Goal: Transaction & Acquisition: Purchase product/service

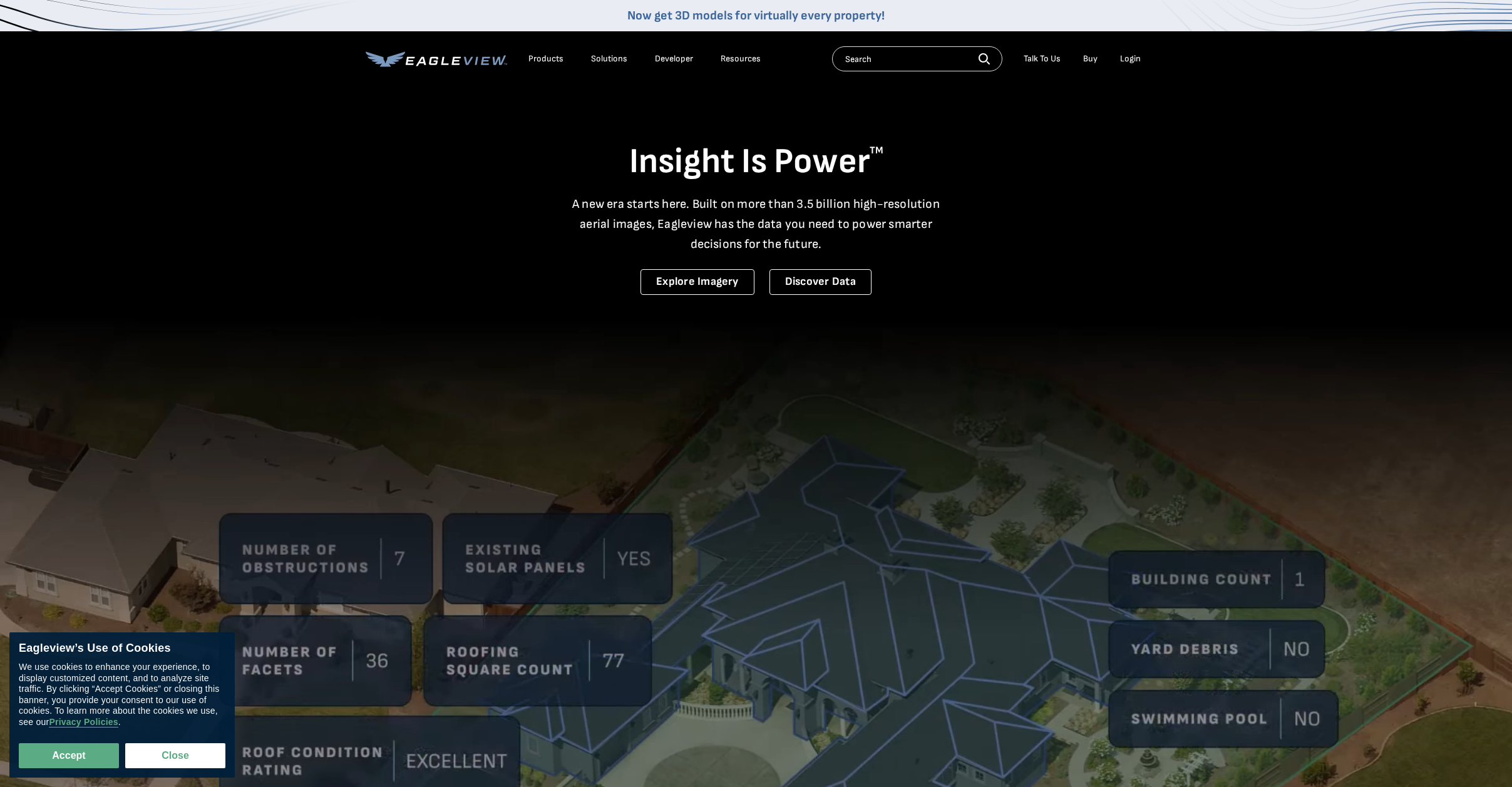
click at [538, 57] on div "Products" at bounding box center [546, 58] width 35 height 11
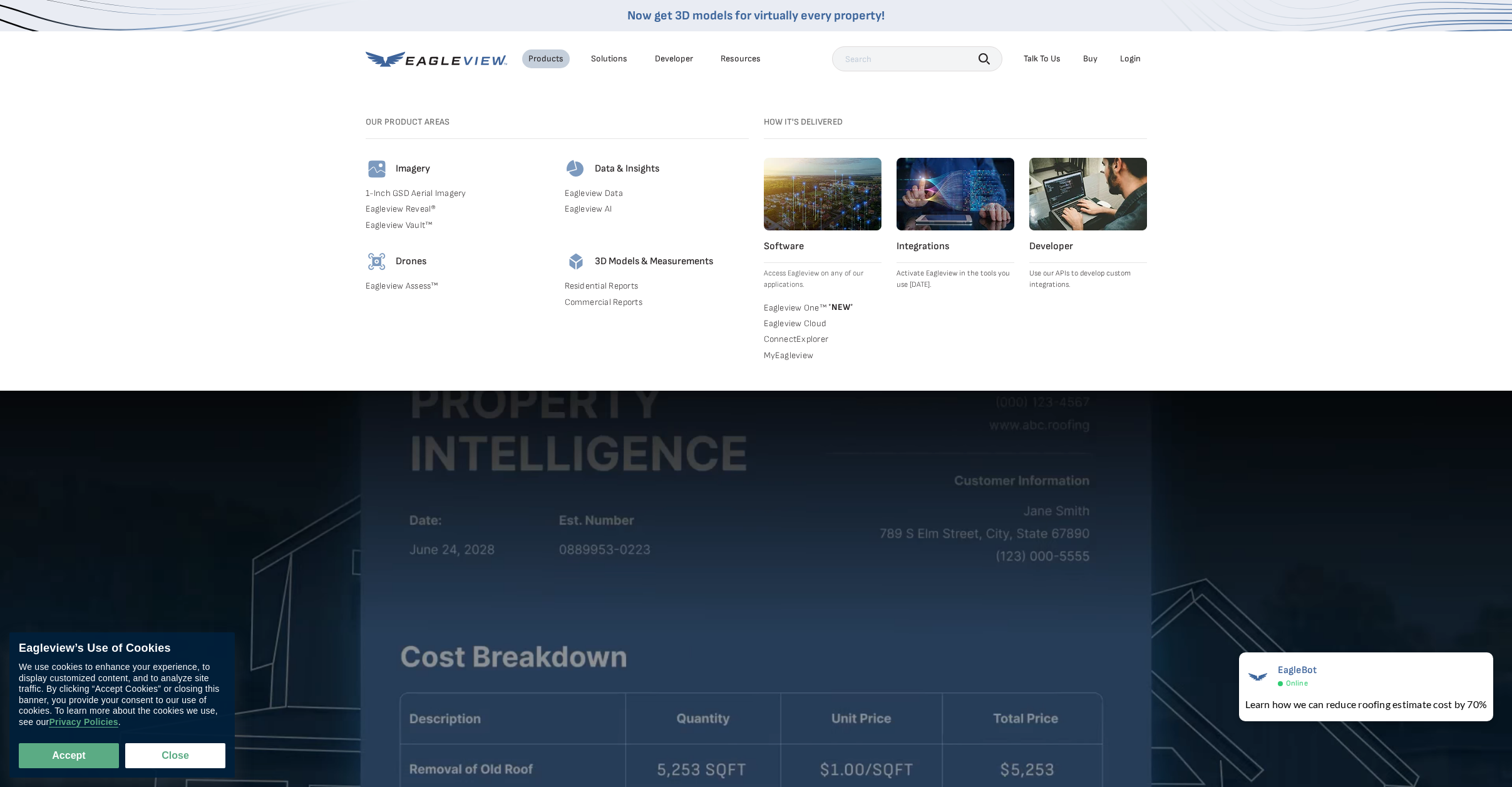
click at [794, 323] on link "Eagleview Cloud" at bounding box center [823, 324] width 118 height 11
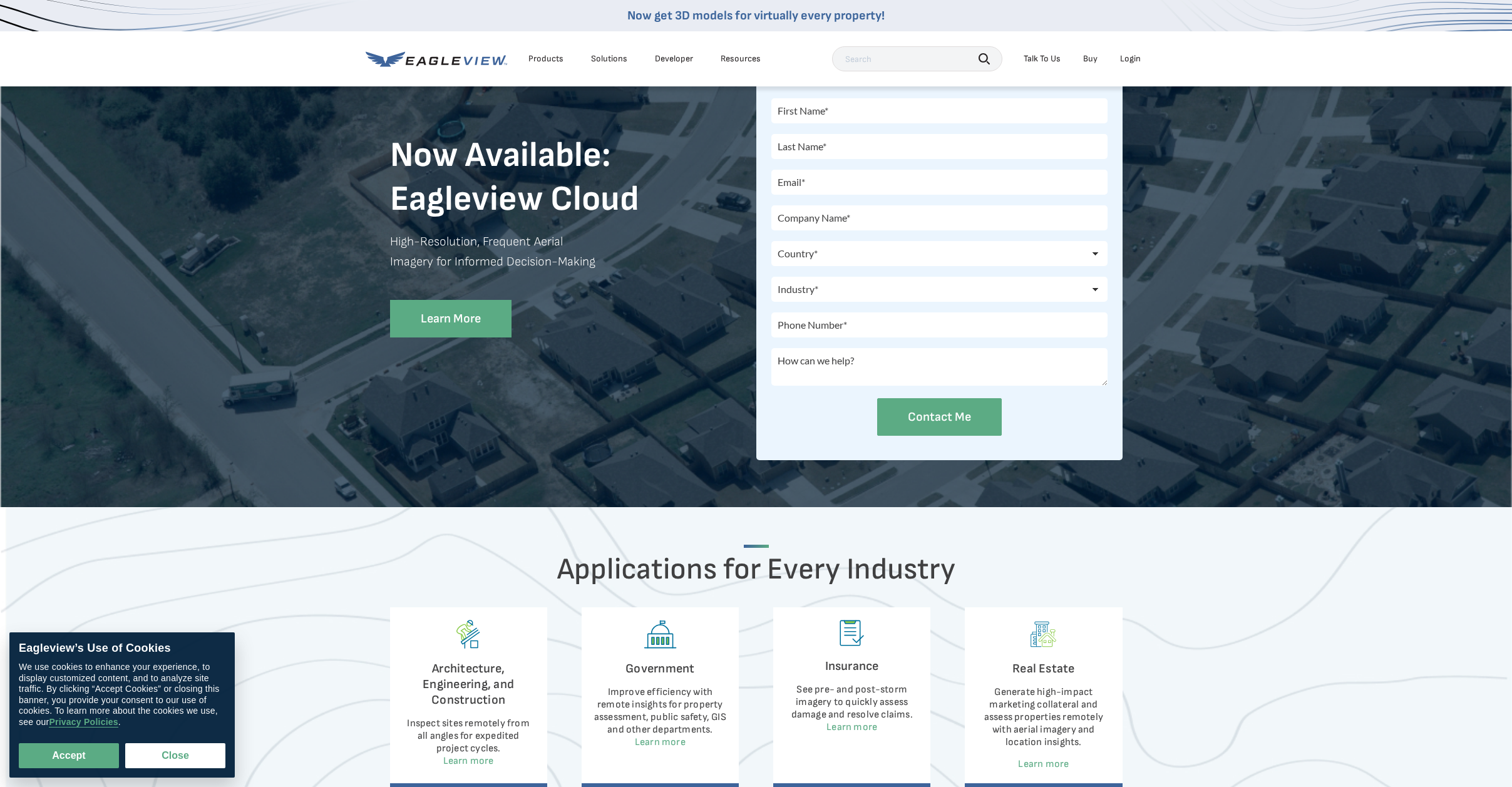
scroll to position [80, 0]
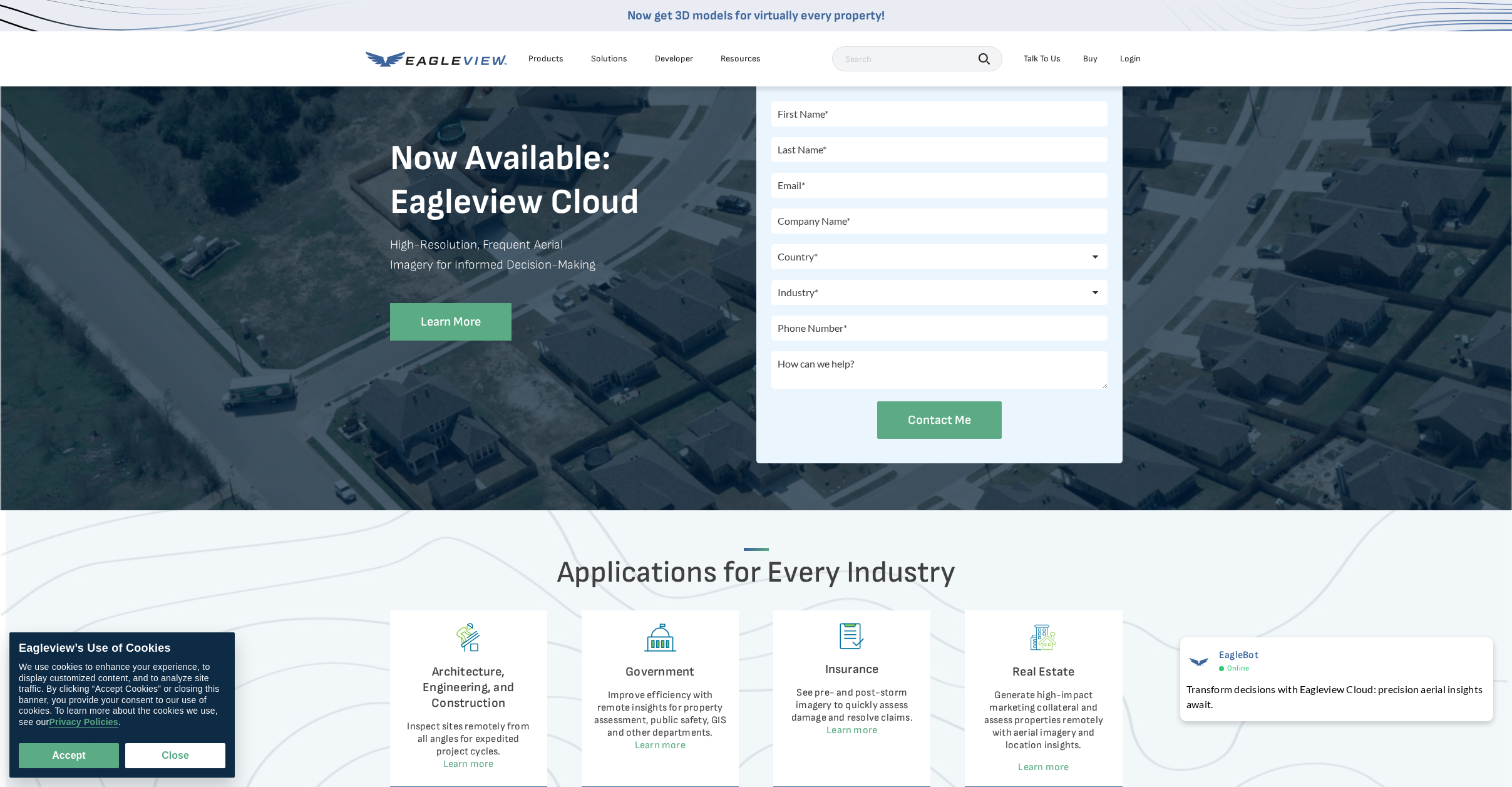
click at [608, 55] on div "Solutions" at bounding box center [609, 58] width 36 height 11
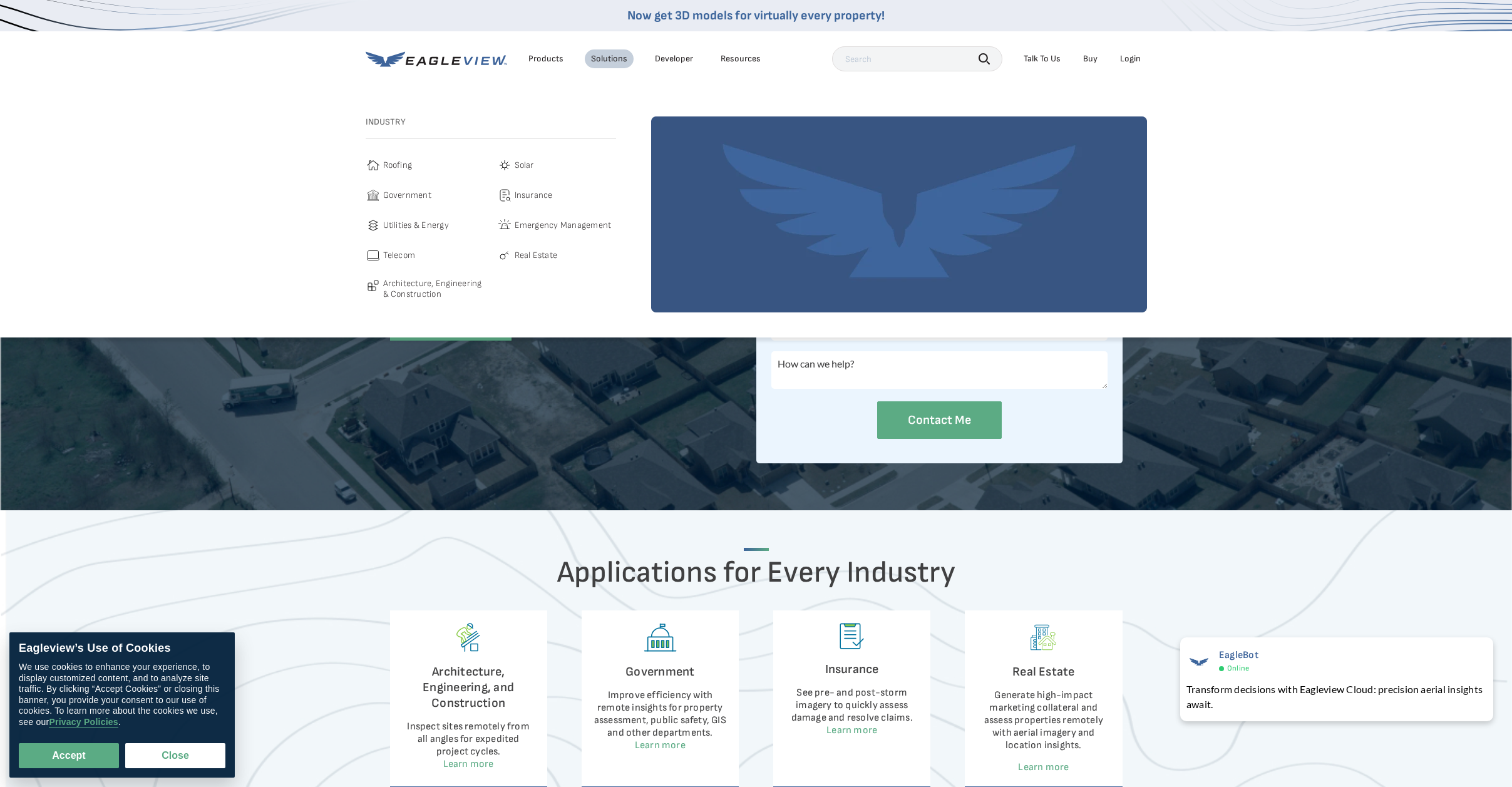
click at [1137, 58] on div "Login" at bounding box center [1131, 58] width 21 height 11
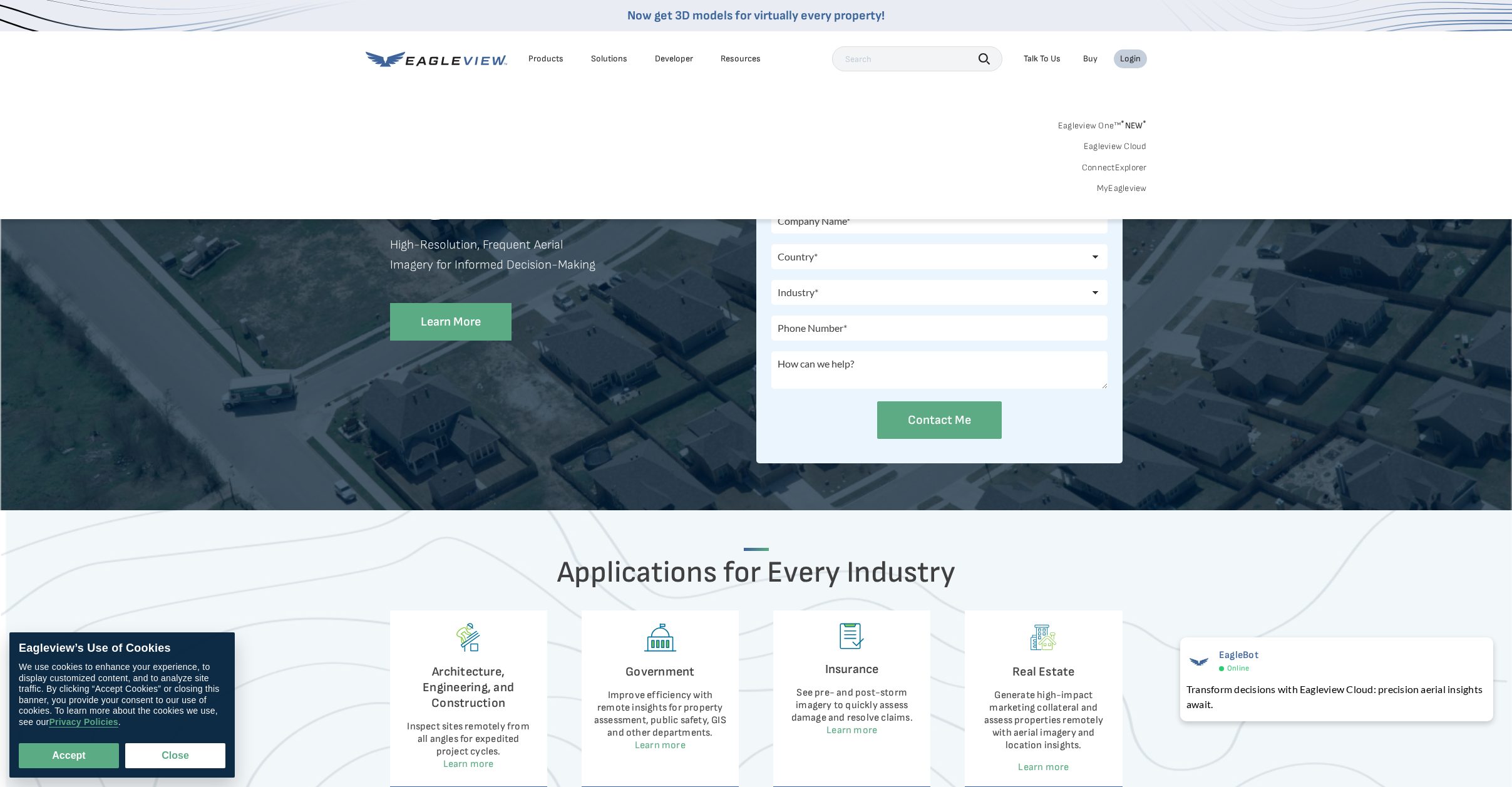
click at [1137, 58] on div "Login" at bounding box center [1131, 58] width 21 height 11
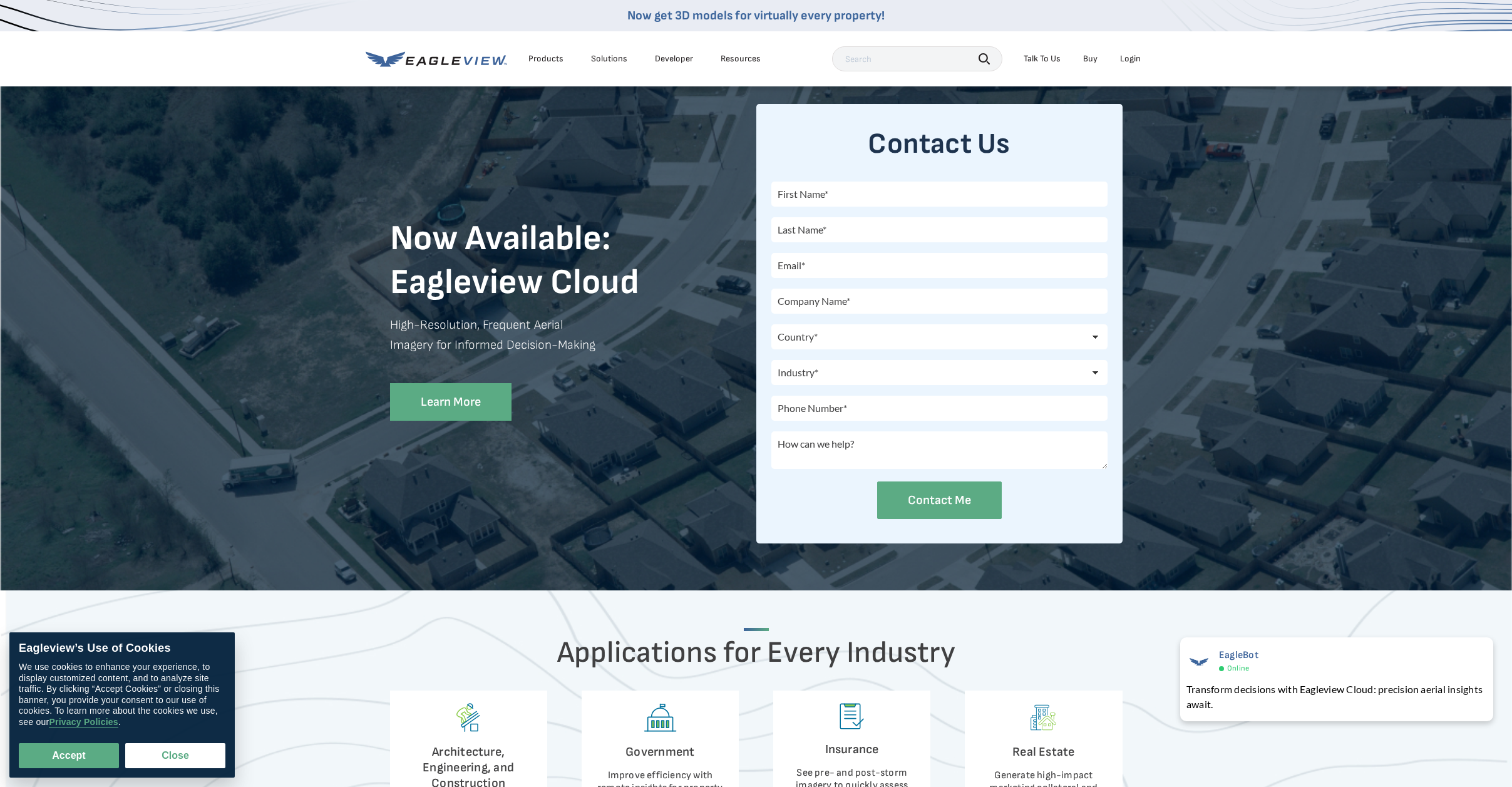
scroll to position [9, 0]
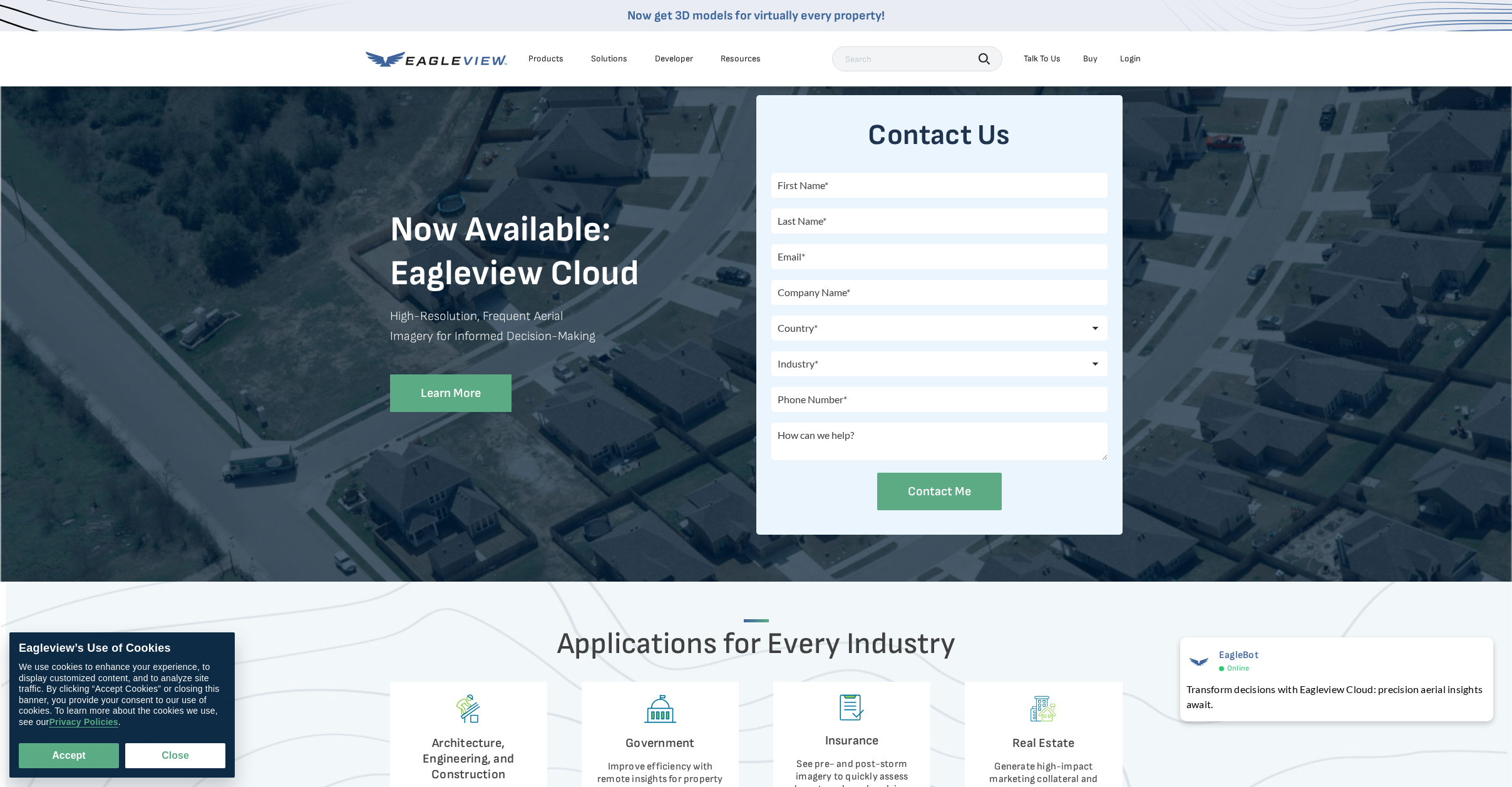
click at [1130, 58] on div "Login" at bounding box center [1131, 58] width 21 height 11
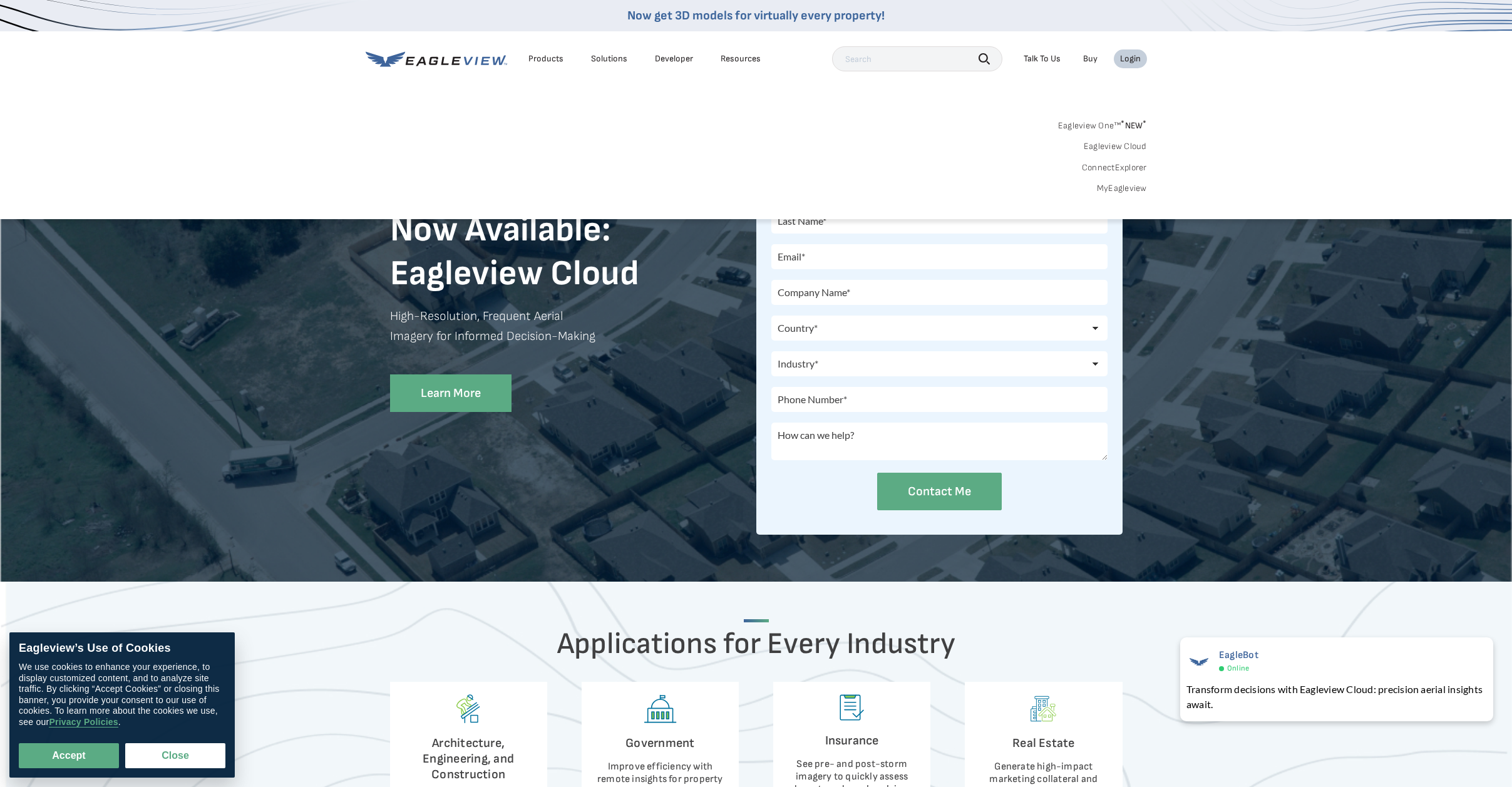
click at [1114, 188] on link "MyEagleview" at bounding box center [1123, 188] width 50 height 11
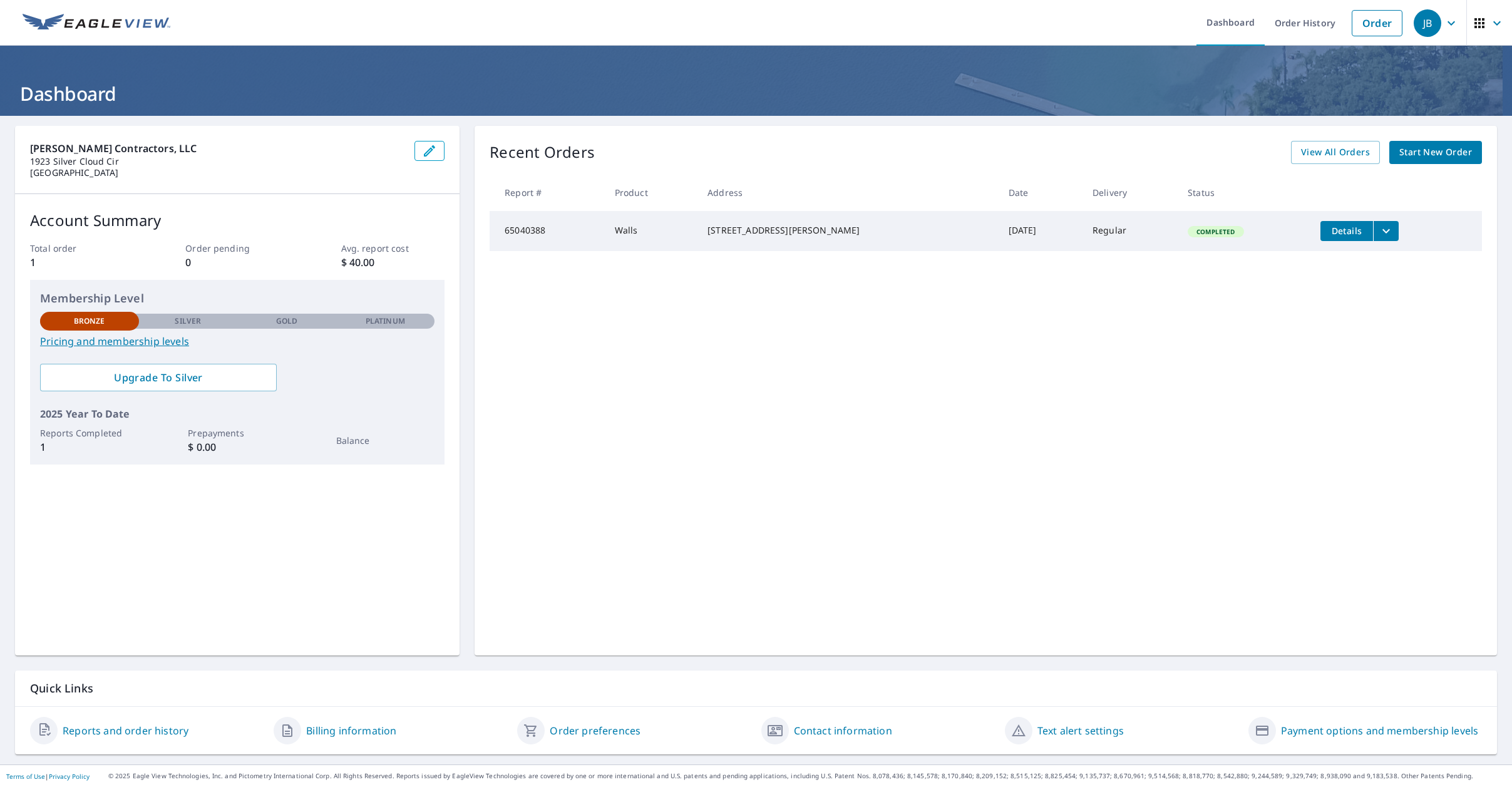
click at [1427, 153] on span "Start New Order" at bounding box center [1436, 152] width 73 height 16
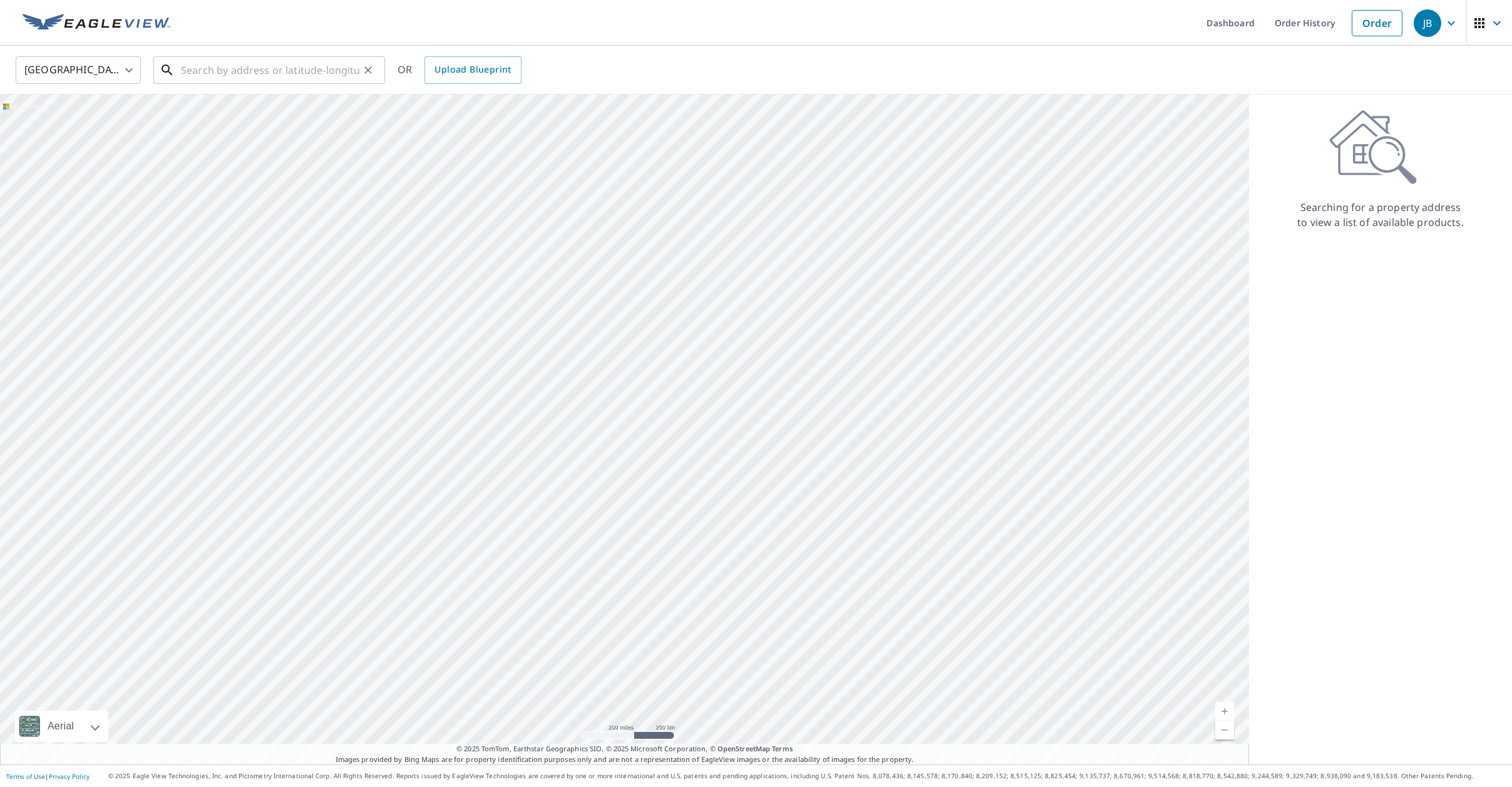
click at [207, 71] on input "text" at bounding box center [270, 70] width 178 height 35
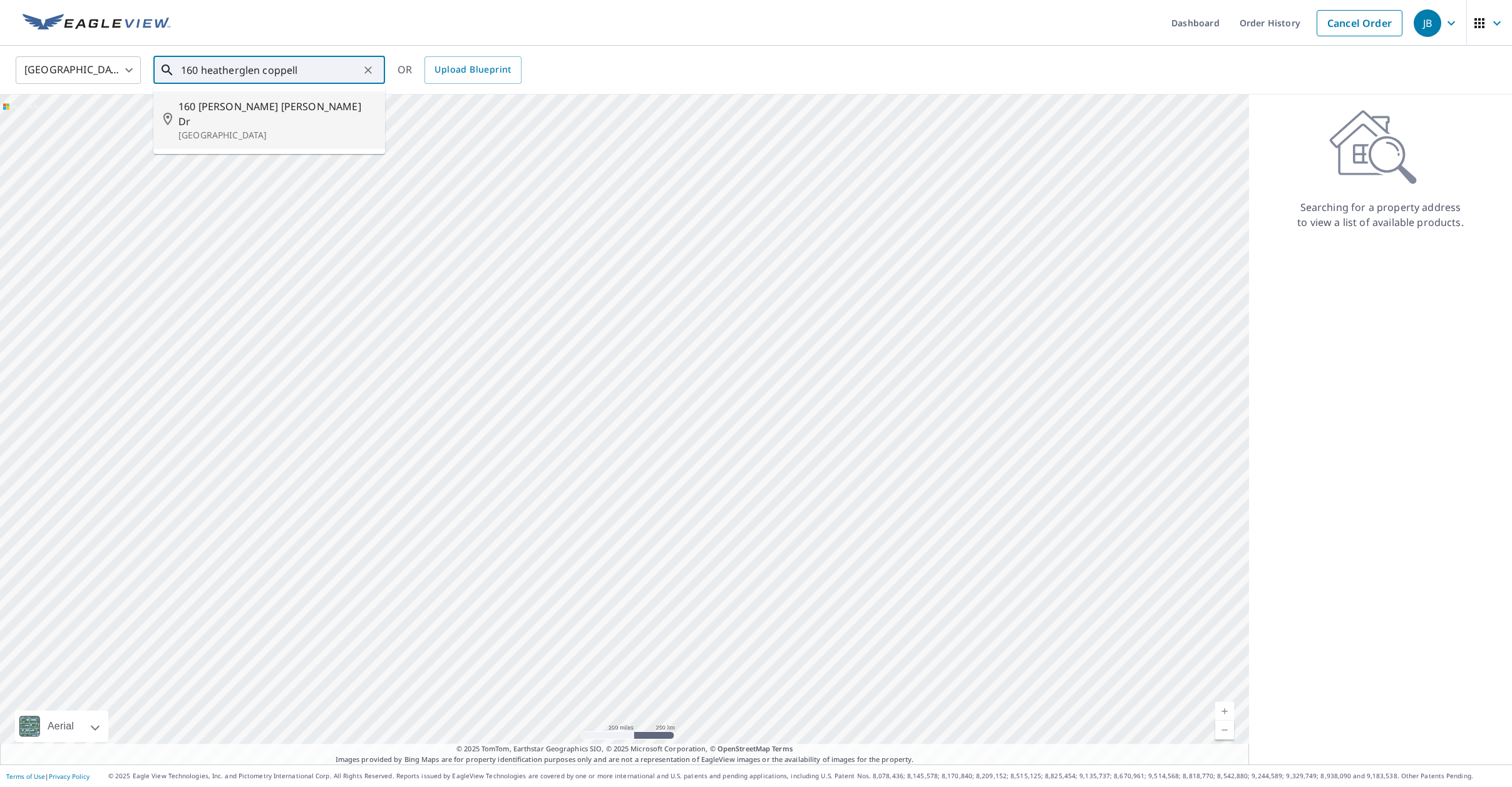
click at [247, 129] on p "Coppell, TX 75019" at bounding box center [277, 135] width 197 height 13
type input "160 Heather Glen Dr Coppell, TX 75019"
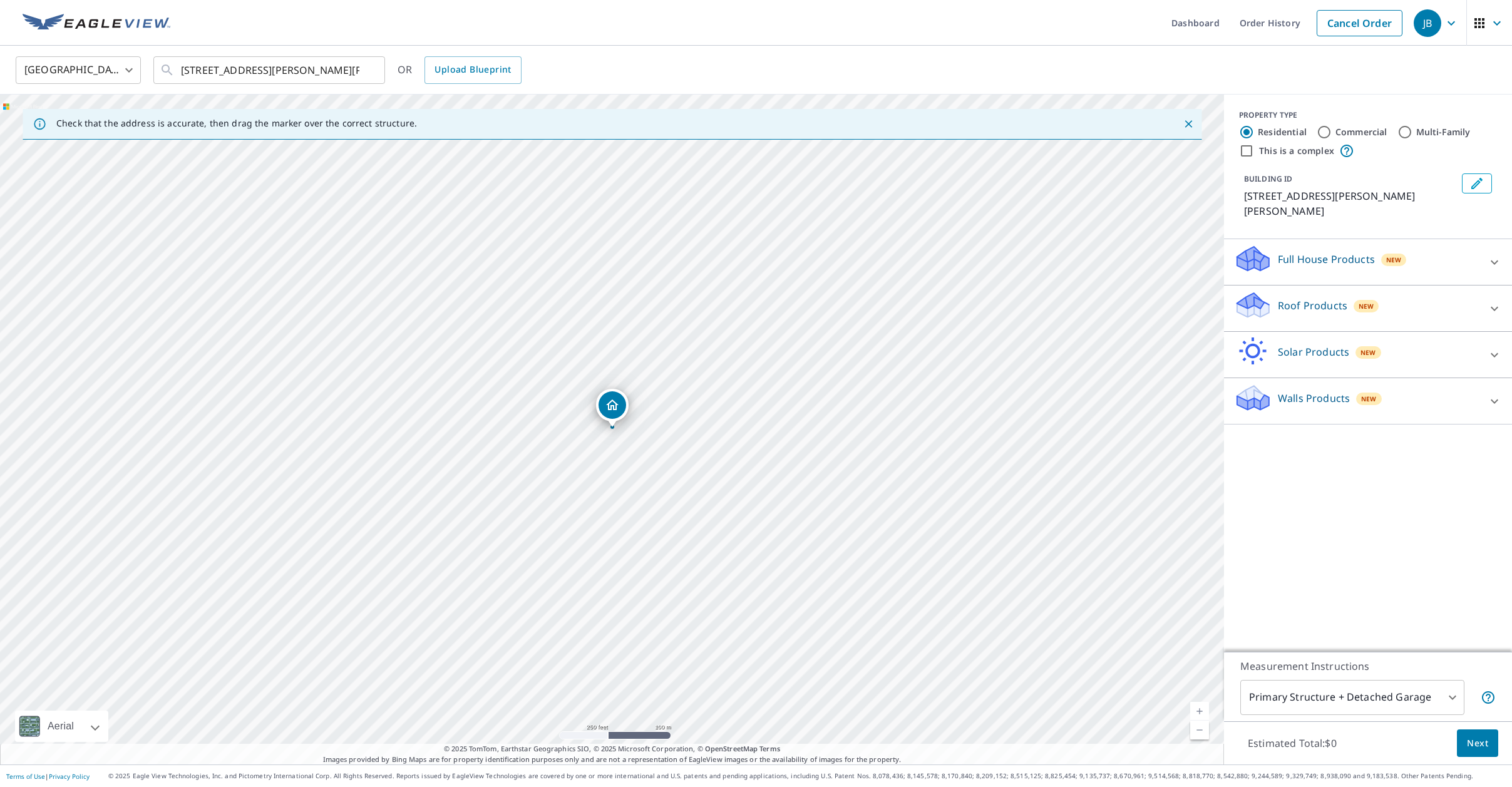
click at [1200, 710] on link "Current Level 17, Zoom In" at bounding box center [1200, 711] width 19 height 19
click at [1200, 710] on link "Current Level 18, Zoom In" at bounding box center [1200, 711] width 19 height 19
click at [1200, 710] on link "Current Level 19, Zoom In" at bounding box center [1200, 711] width 19 height 19
click at [1200, 710] on link "Current Level 20, Zoom In Disabled" at bounding box center [1200, 711] width 19 height 19
click at [1494, 301] on icon at bounding box center [1495, 309] width 15 height 15
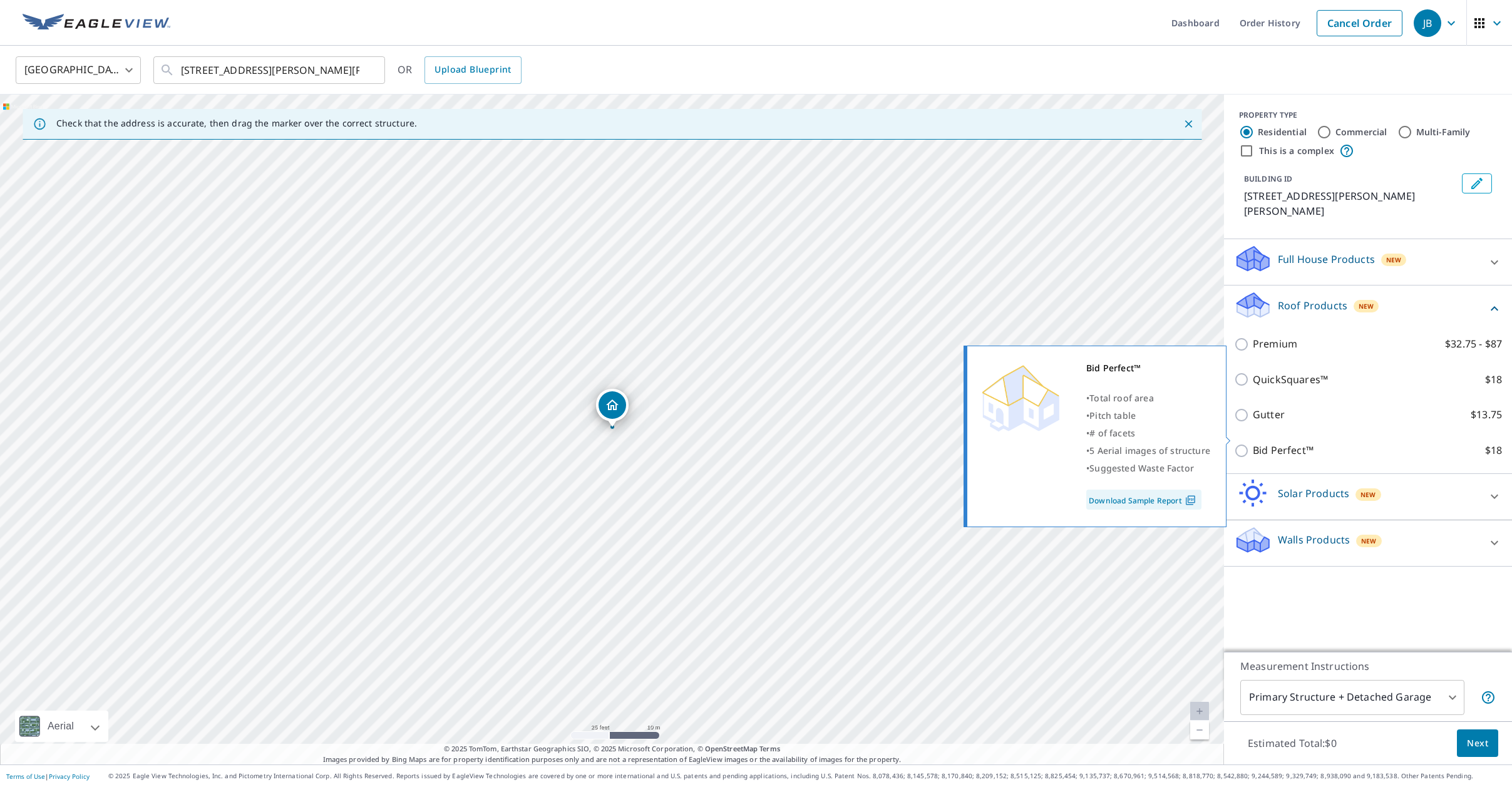
click at [1242, 443] on input "Bid Perfect™ $18" at bounding box center [1243, 451] width 19 height 15
checkbox input "true"
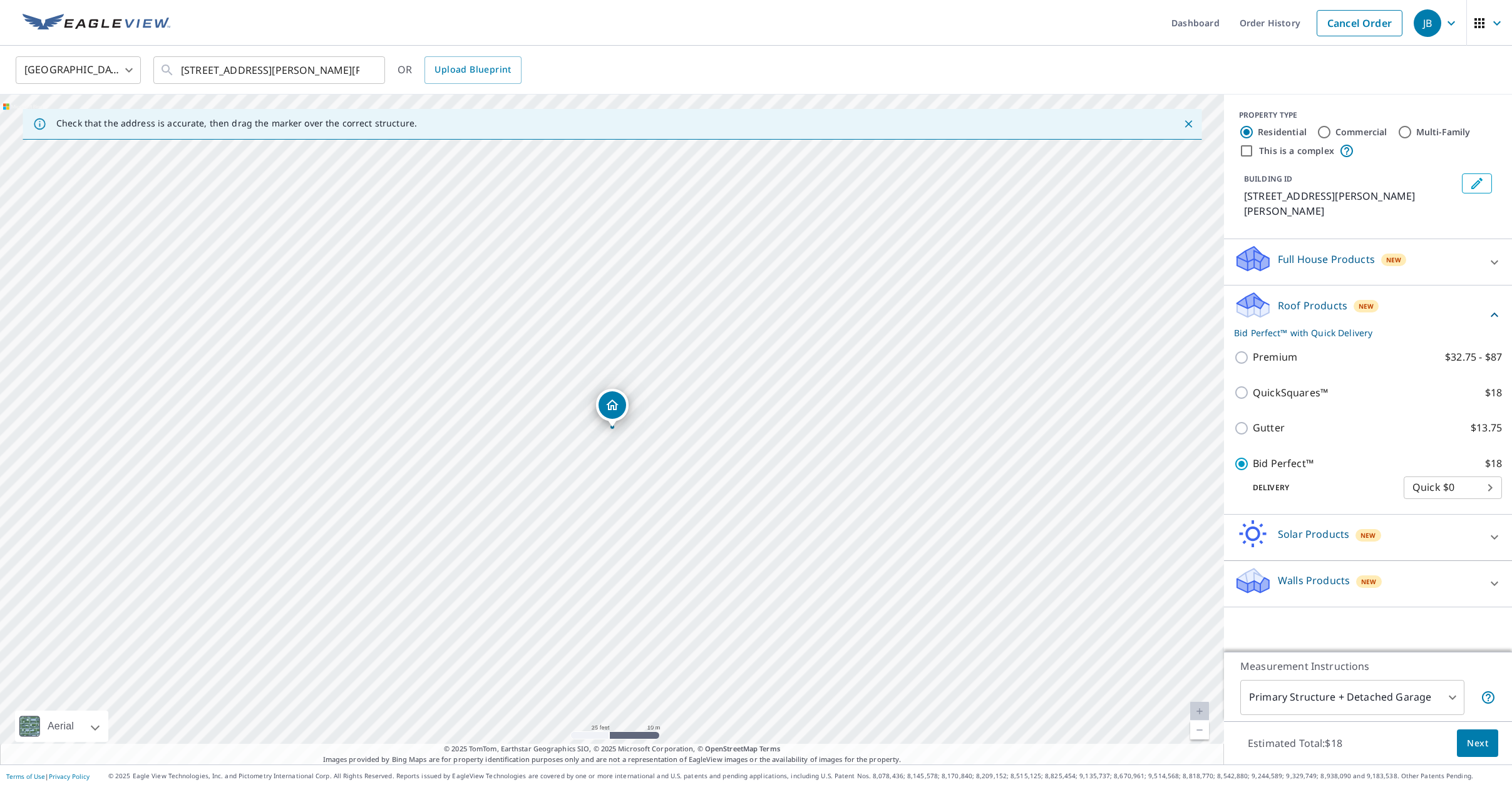
click at [1482, 739] on span "Next" at bounding box center [1478, 743] width 21 height 16
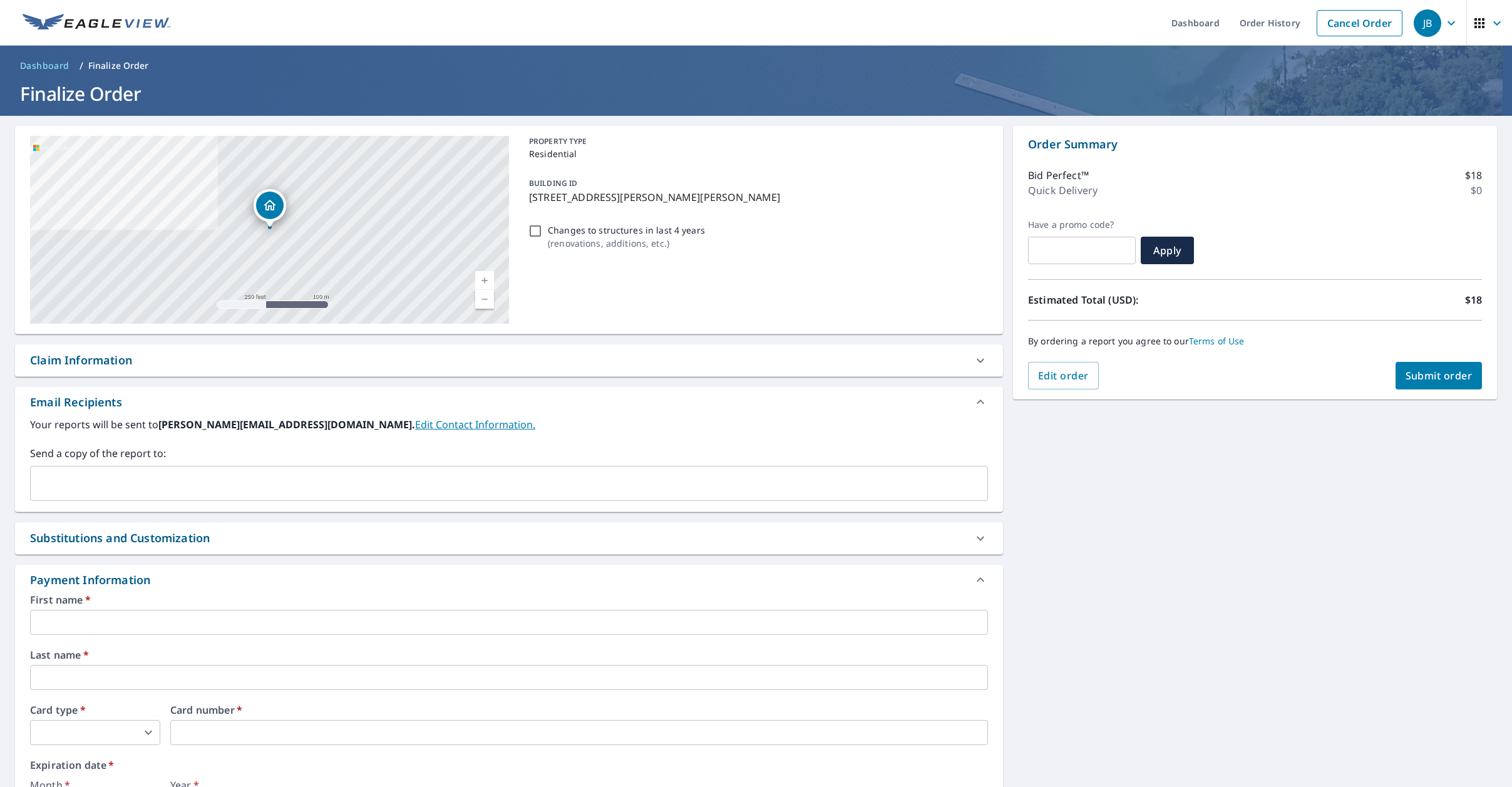
click at [983, 358] on icon at bounding box center [980, 361] width 15 height 15
